Goal: Task Accomplishment & Management: Use online tool/utility

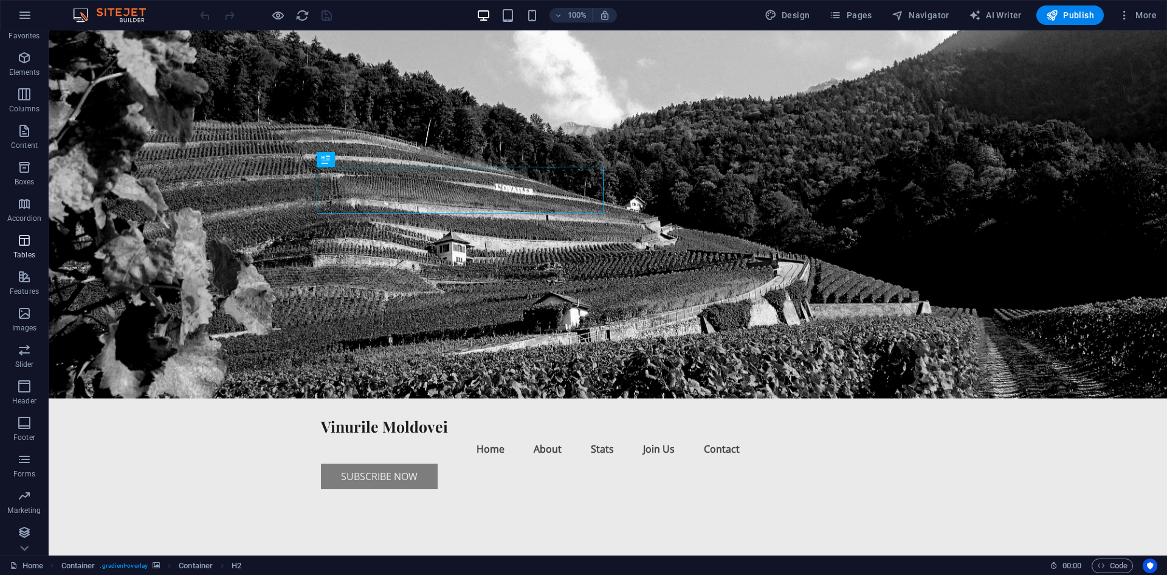
scroll to position [22, 0]
click at [14, 378] on span "Header" at bounding box center [24, 392] width 49 height 29
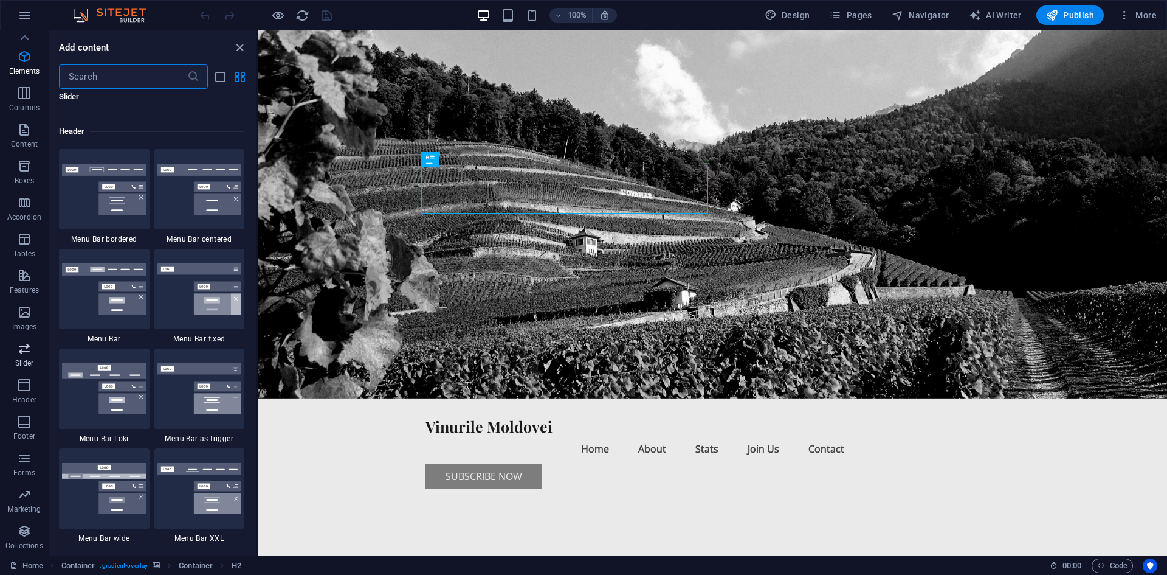
scroll to position [7322, 0]
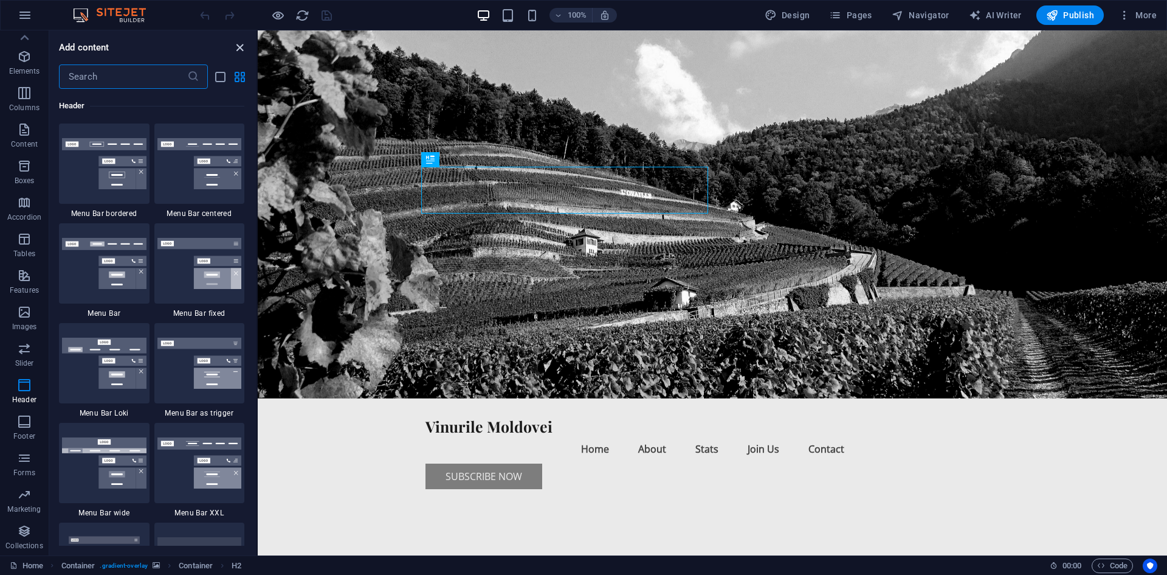
drag, startPoint x: 240, startPoint y: 43, endPoint x: 191, endPoint y: 13, distance: 57.4
click at [240, 43] on icon "close panel" at bounding box center [240, 48] width 14 height 14
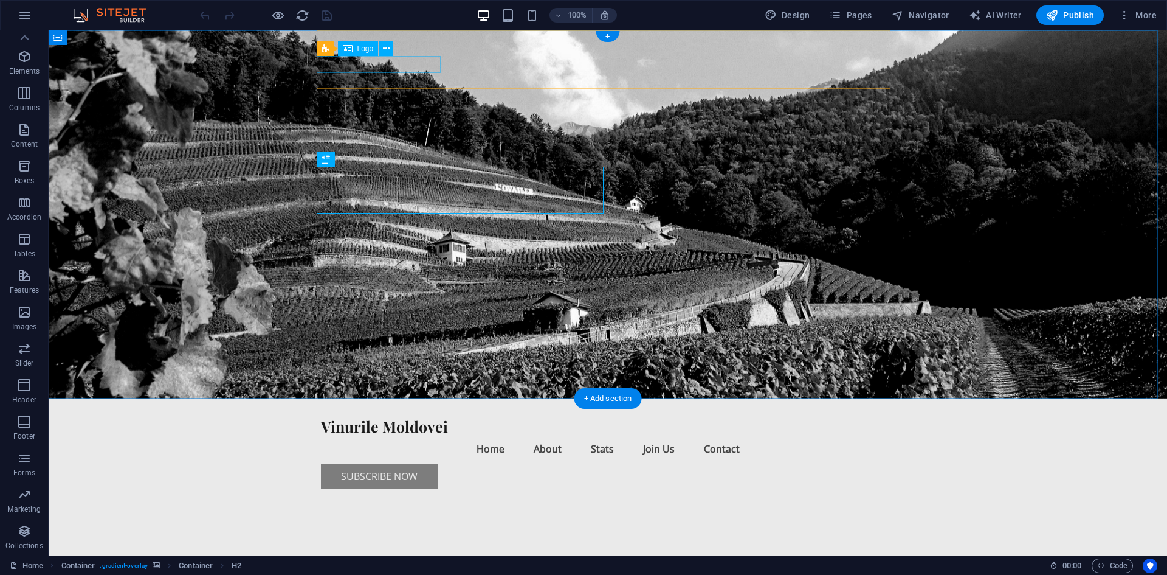
click at [348, 418] on div "Vinurile Moldovei" at bounding box center [608, 426] width 574 height 16
click at [361, 52] on span "Logo" at bounding box center [366, 48] width 16 height 7
click at [367, 418] on div "Vinurile Moldovei" at bounding box center [608, 426] width 574 height 16
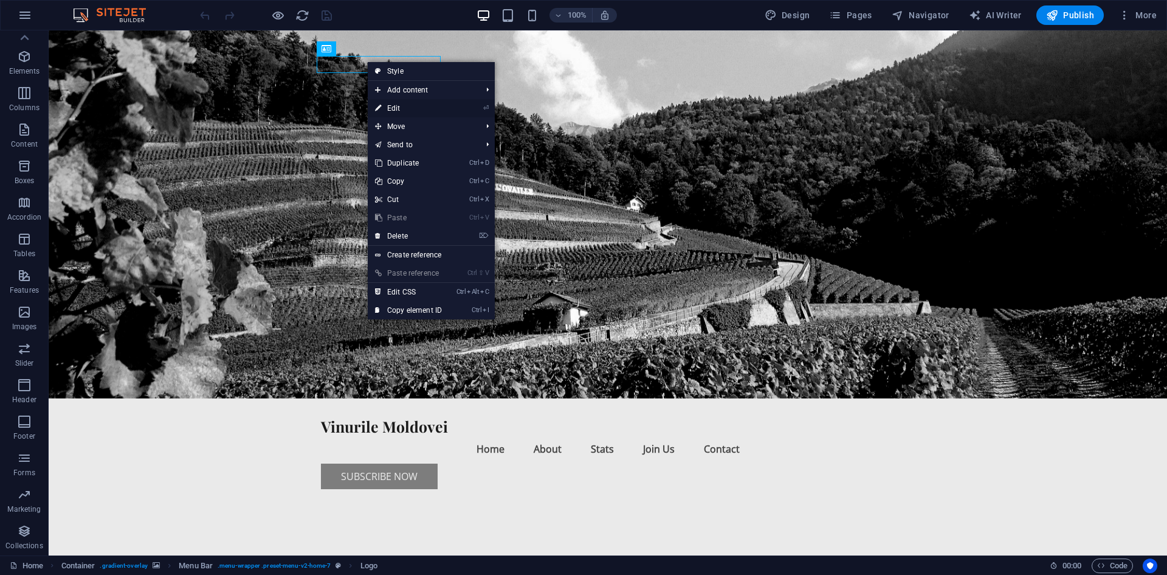
click at [421, 109] on link "⏎ Edit" at bounding box center [408, 108] width 81 height 18
select select "px"
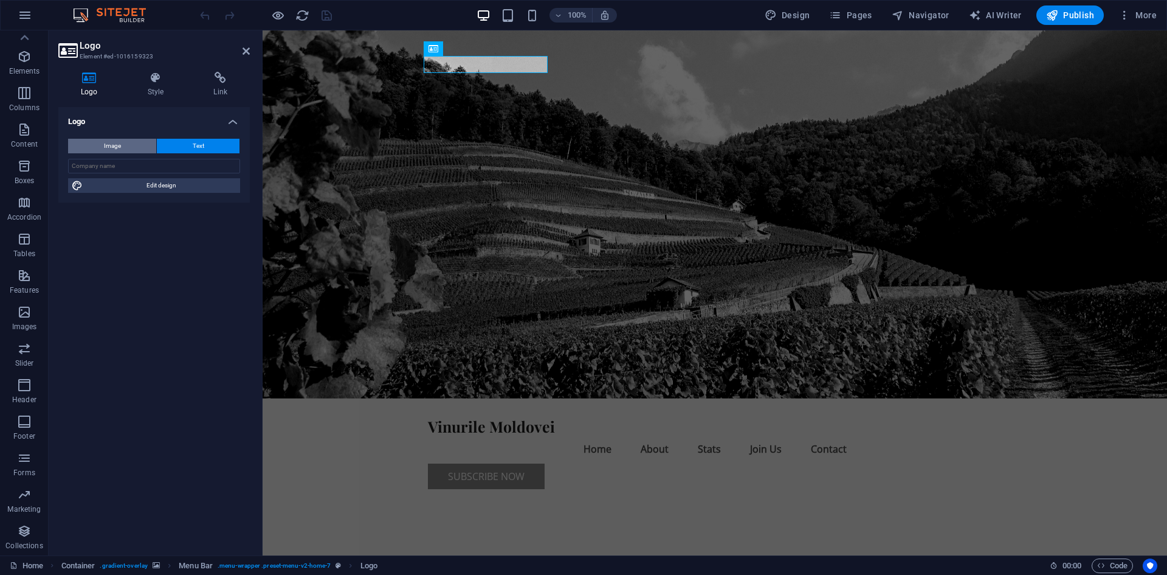
click at [119, 145] on span "Image" at bounding box center [112, 146] width 17 height 15
select select "DISABLED_OPTION_VALUE"
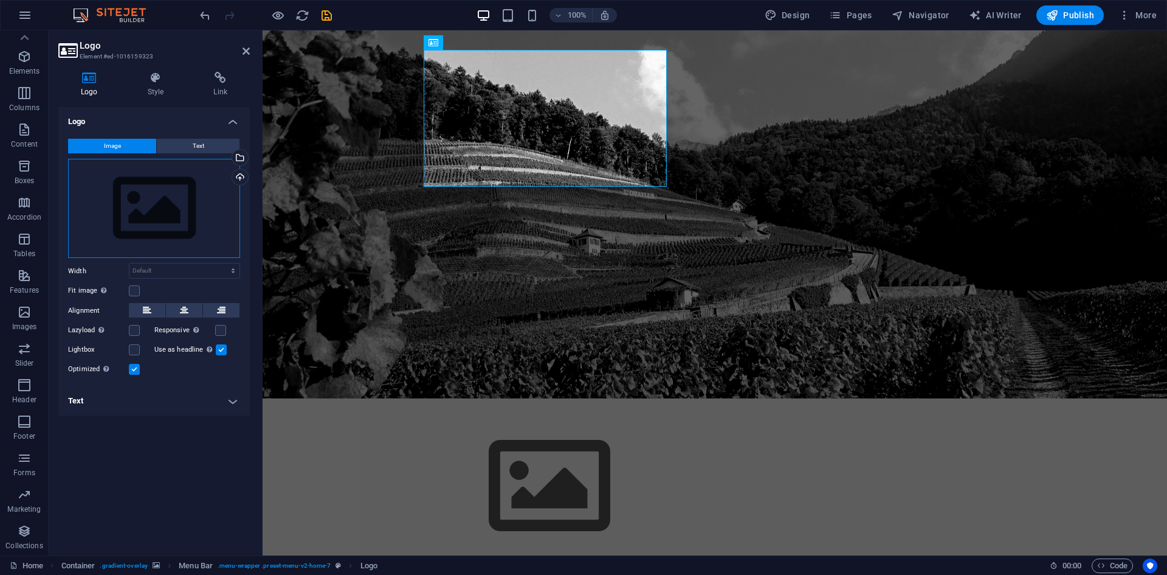
click at [155, 209] on div "Drag files here, click to choose files or select files from Files or our free s…" at bounding box center [154, 209] width 172 height 100
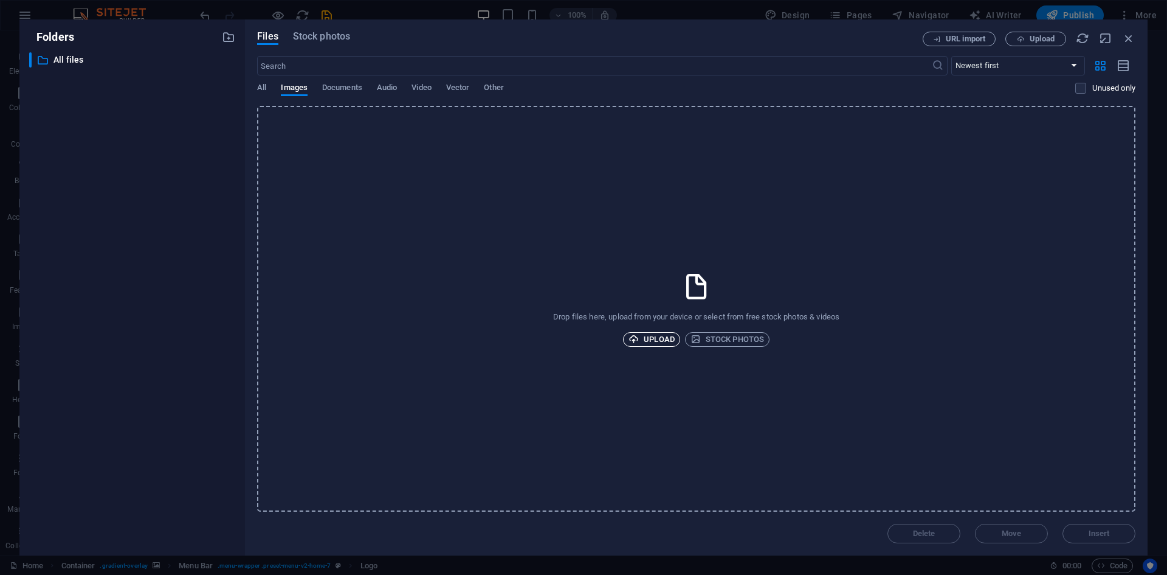
click at [646, 337] on span "Upload" at bounding box center [652, 339] width 46 height 15
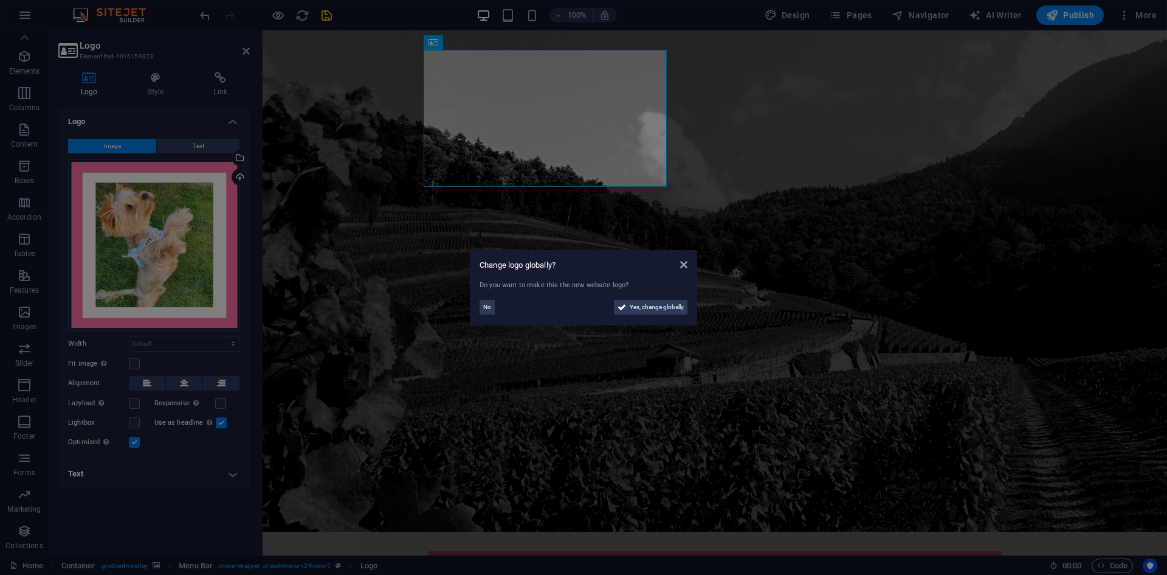
drag, startPoint x: 311, startPoint y: 278, endPoint x: 54, endPoint y: 247, distance: 259.1
click at [311, 278] on aside "Change logo globally? Do you want to make this the new website logo? No Yes, ch…" at bounding box center [583, 287] width 1167 height 575
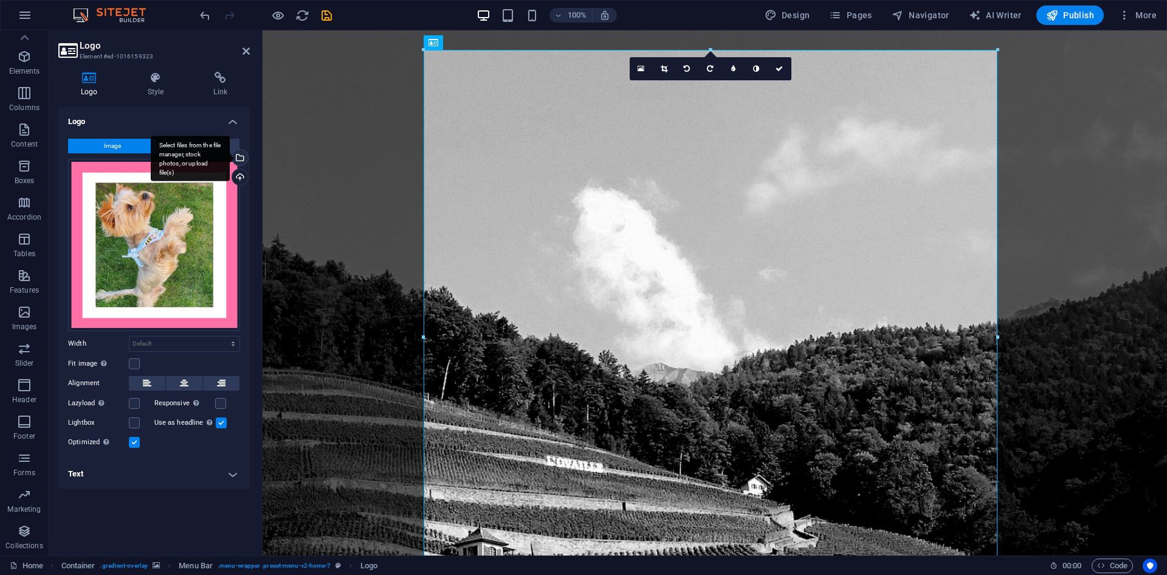
click at [230, 157] on div "Select files from the file manager, stock photos, or upload file(s)" at bounding box center [190, 159] width 79 height 46
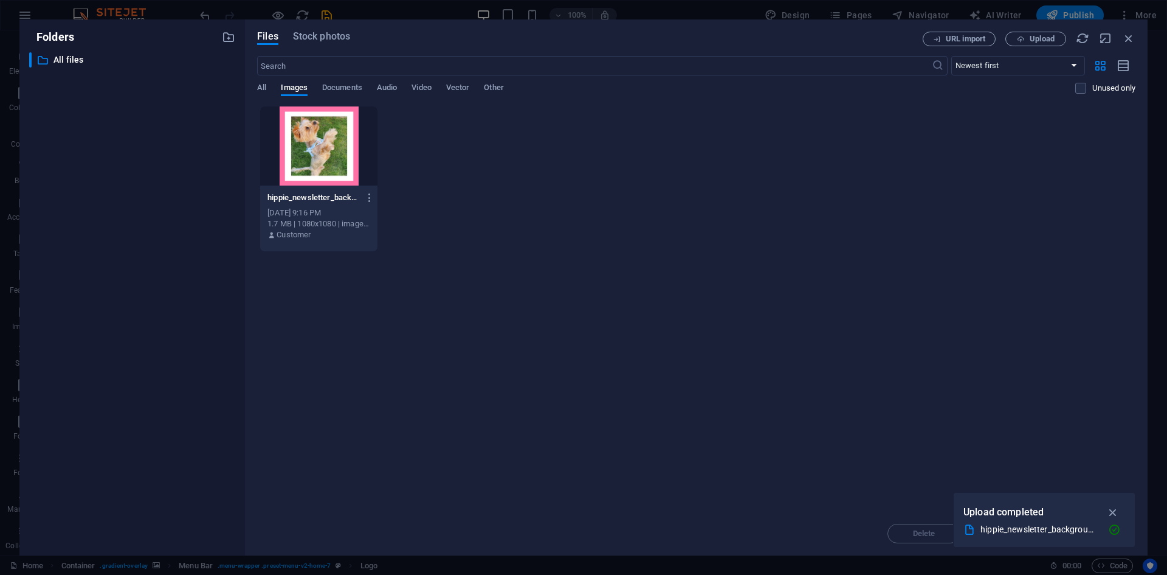
click at [334, 132] on div at bounding box center [318, 145] width 117 height 79
click at [370, 195] on icon "button" at bounding box center [370, 197] width 12 height 11
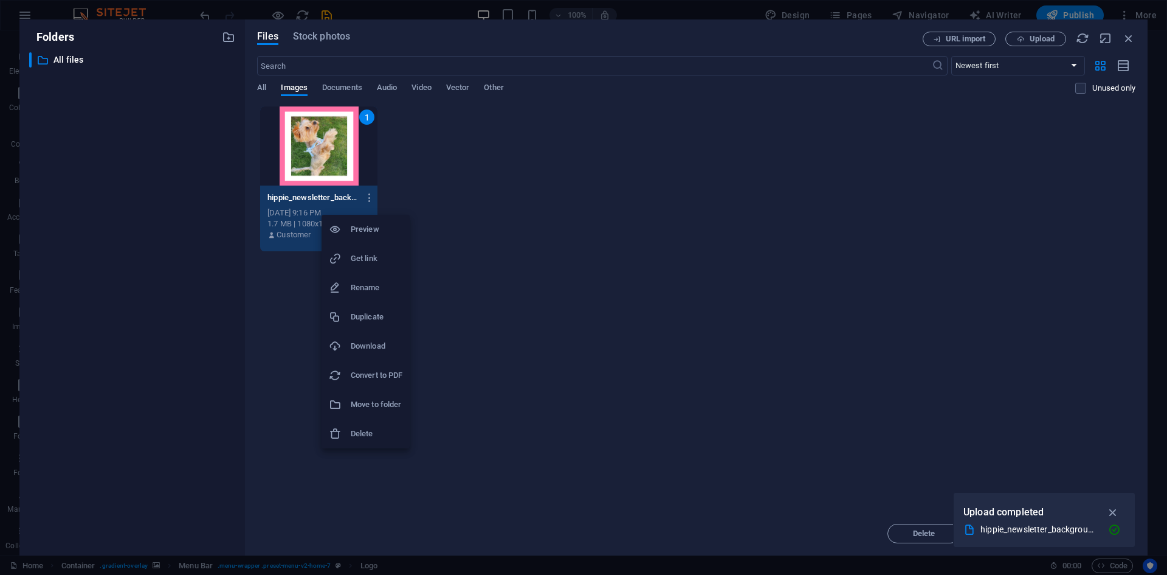
click at [371, 429] on h6 "Delete" at bounding box center [377, 433] width 52 height 15
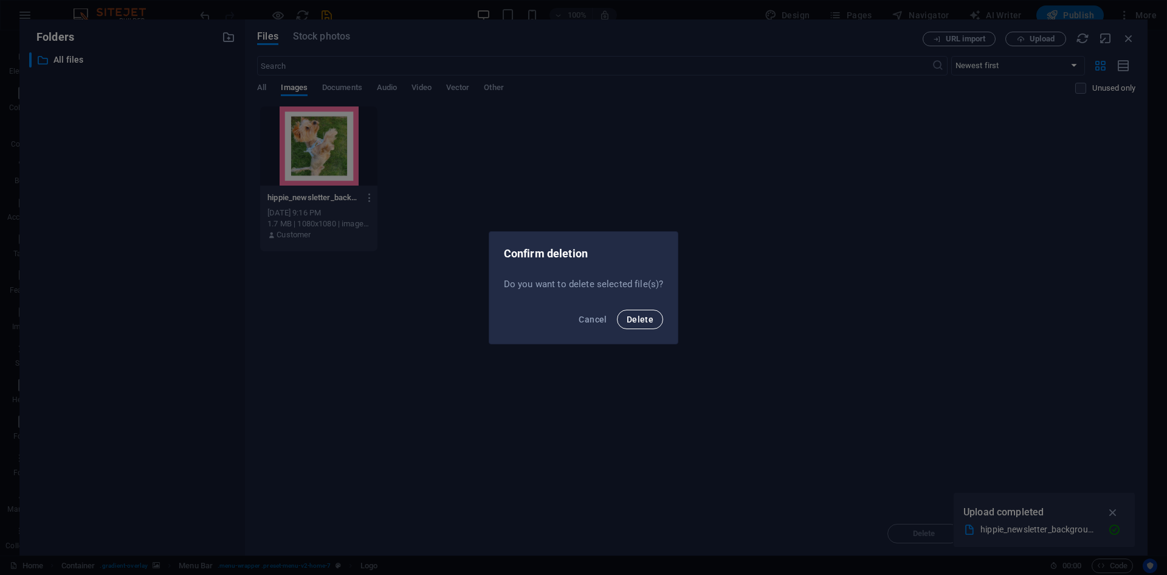
click at [635, 319] on span "Delete" at bounding box center [640, 319] width 27 height 10
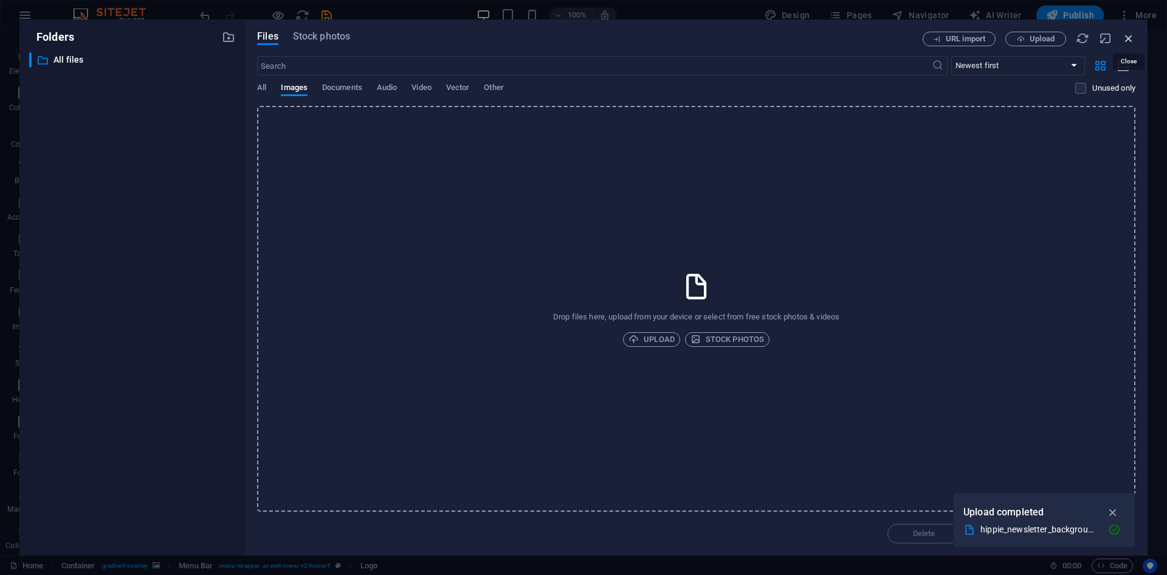
click at [1128, 38] on icon "button" at bounding box center [1128, 38] width 13 height 13
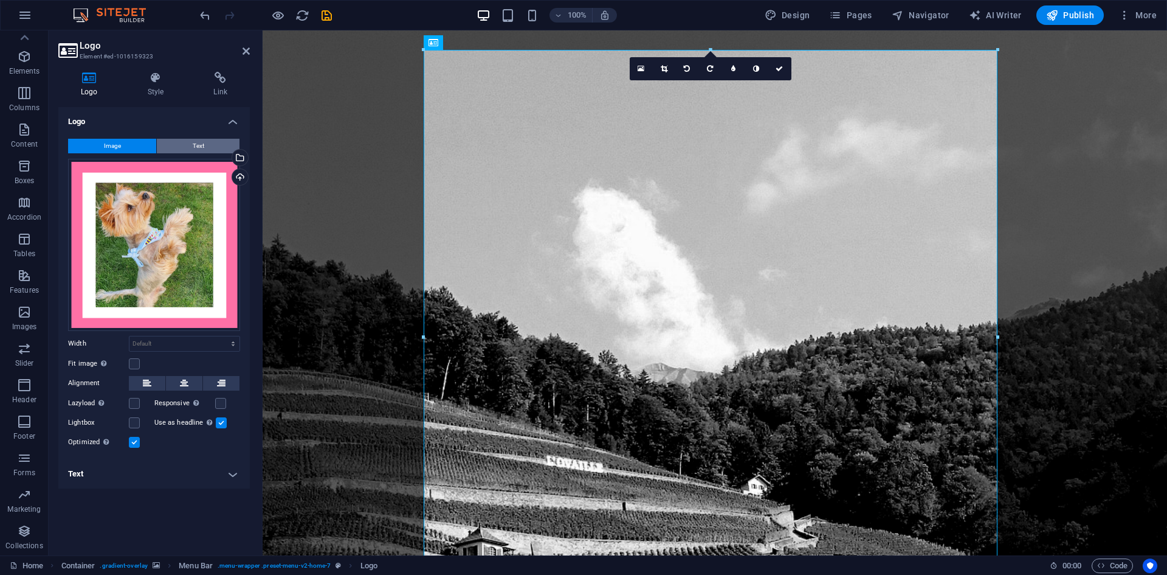
click at [190, 147] on button "Text" at bounding box center [198, 146] width 83 height 15
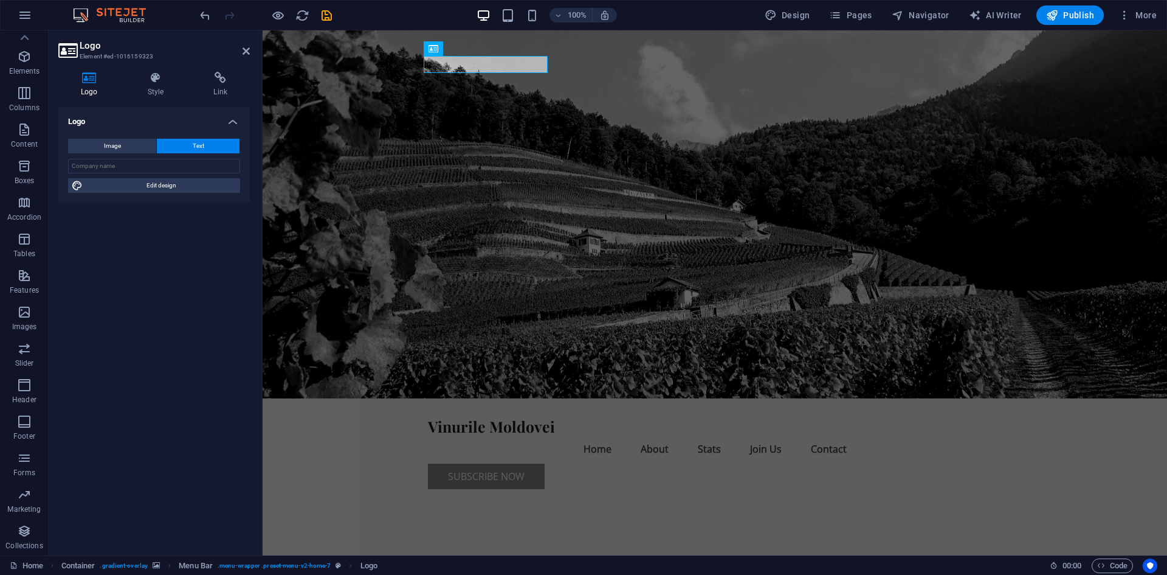
click at [1116, 162] on figure at bounding box center [715, 214] width 905 height 368
